Goal: Task Accomplishment & Management: Use online tool/utility

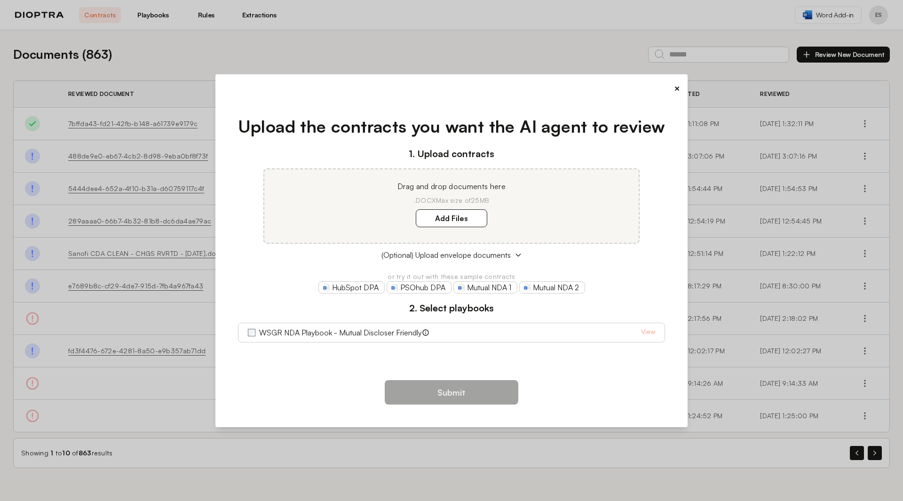
click at [288, 329] on label "WSGR NDA Playbook - Mutual Discloser Friendly" at bounding box center [340, 332] width 163 height 11
click at [457, 217] on label "Add Files" at bounding box center [451, 218] width 71 height 18
click at [448, 220] on label "Add Files" at bounding box center [451, 218] width 71 height 18
click at [516, 220] on div "Add Files" at bounding box center [452, 218] width 352 height 11
click at [469, 219] on label "Add Files" at bounding box center [451, 218] width 71 height 18
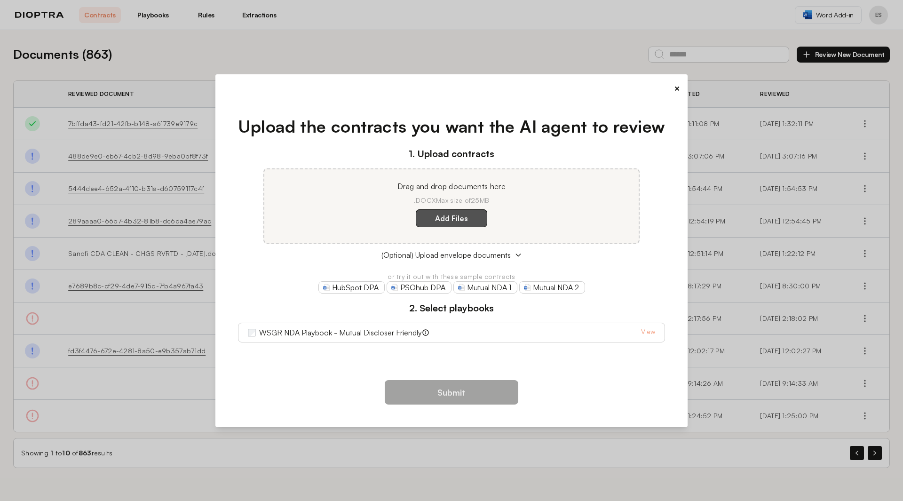
click at [0, 0] on here "Add Files" at bounding box center [0, 0] width 0 height 0
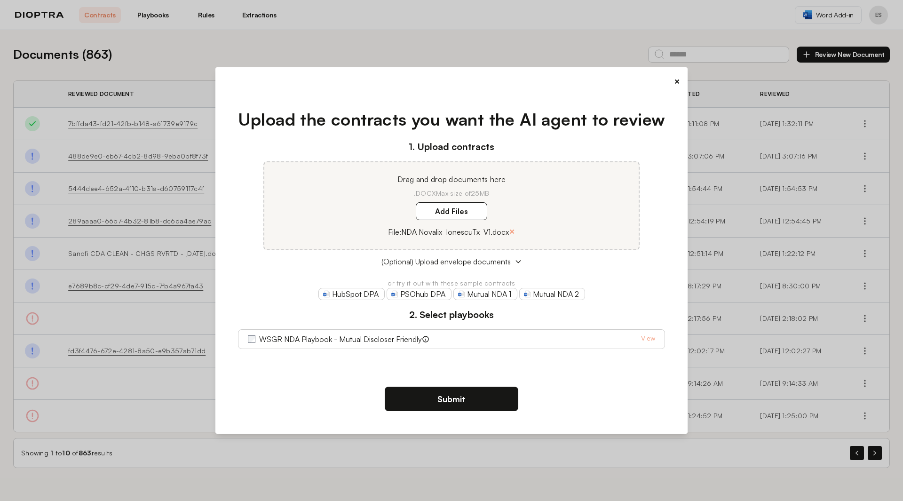
click at [457, 406] on button "Submit" at bounding box center [452, 399] width 134 height 24
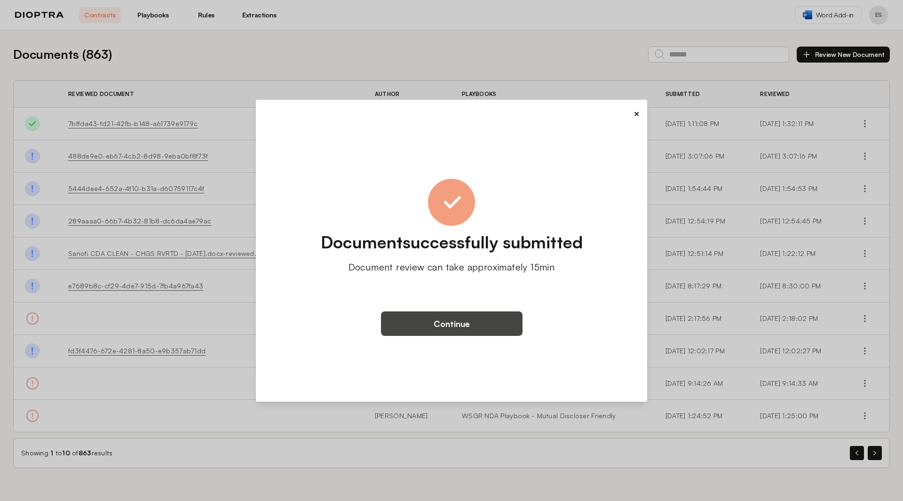
click at [463, 323] on button "Continue" at bounding box center [452, 323] width 142 height 24
